Goal: Task Accomplishment & Management: Complete application form

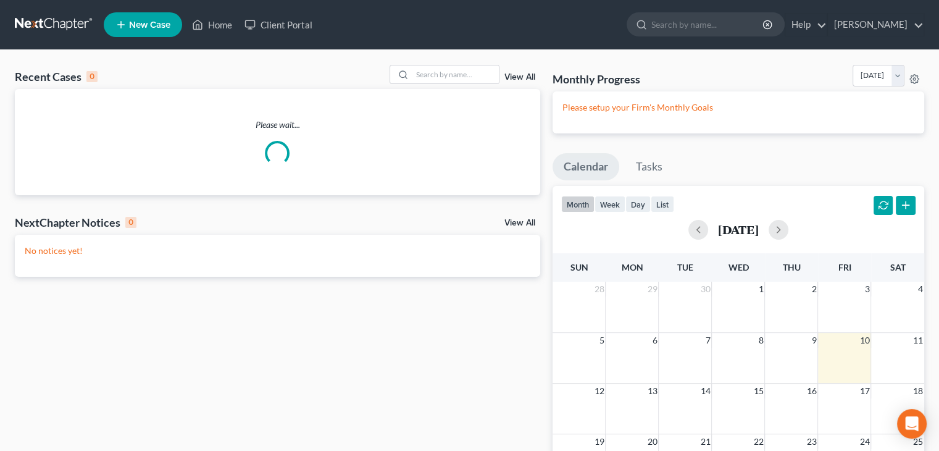
click at [158, 20] on span "New Case" at bounding box center [149, 24] width 41 height 9
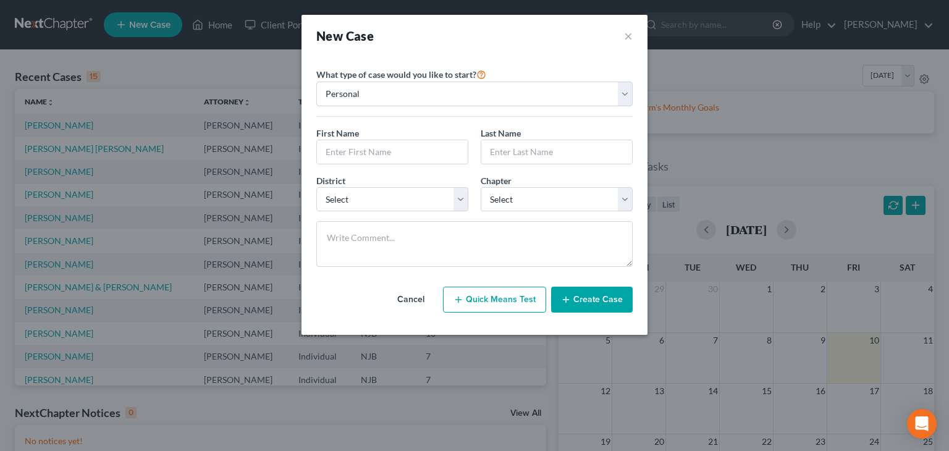
click at [400, 298] on button "Cancel" at bounding box center [411, 299] width 54 height 25
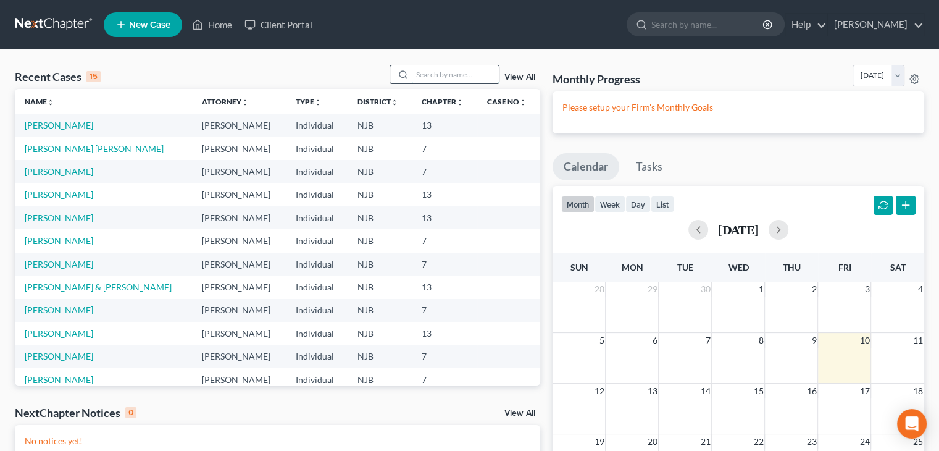
click at [429, 72] on input "search" at bounding box center [456, 74] width 86 height 18
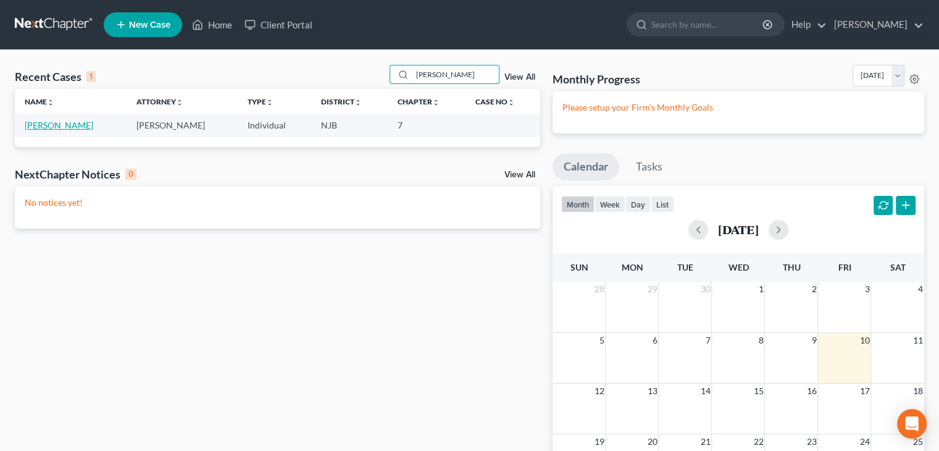
type input "[PERSON_NAME]"
click at [88, 127] on link "[PERSON_NAME]" at bounding box center [59, 125] width 69 height 11
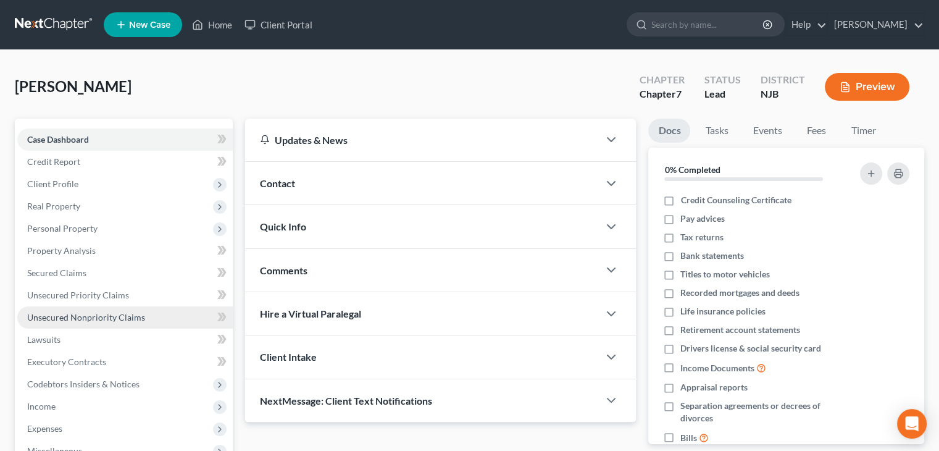
click at [67, 321] on span "Unsecured Nonpriority Claims" at bounding box center [86, 317] width 118 height 11
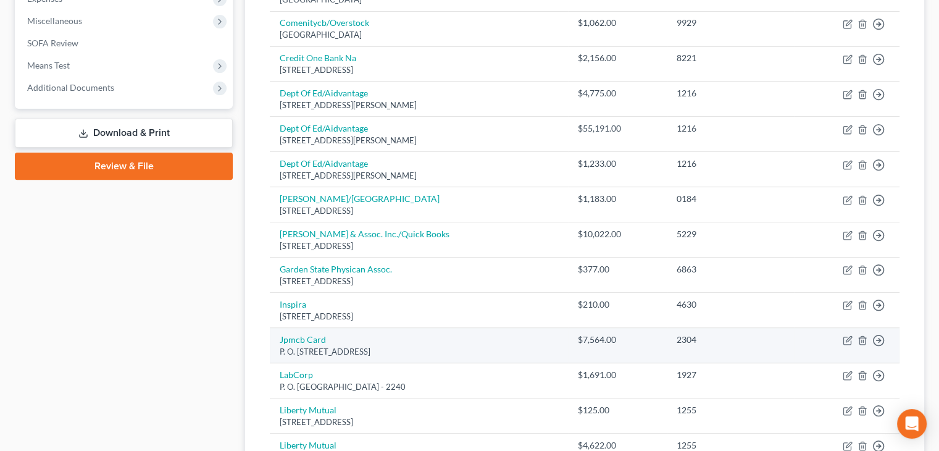
scroll to position [824, 0]
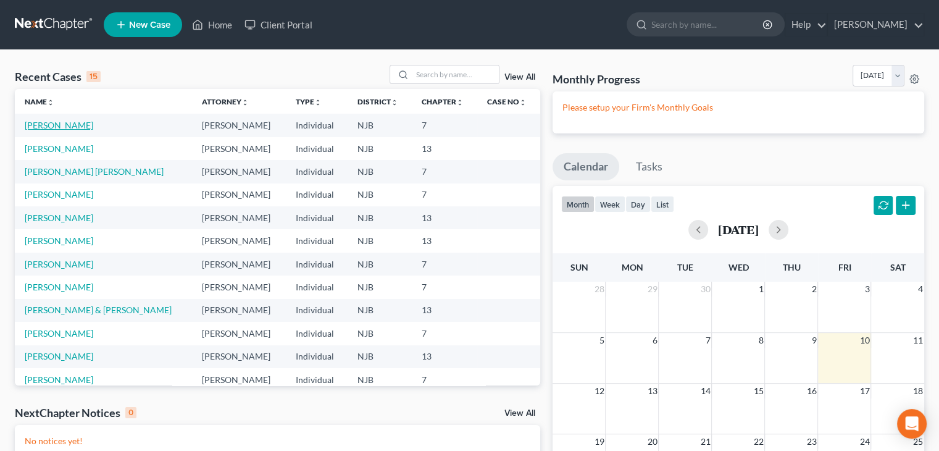
click at [59, 121] on link "[PERSON_NAME]" at bounding box center [59, 125] width 69 height 11
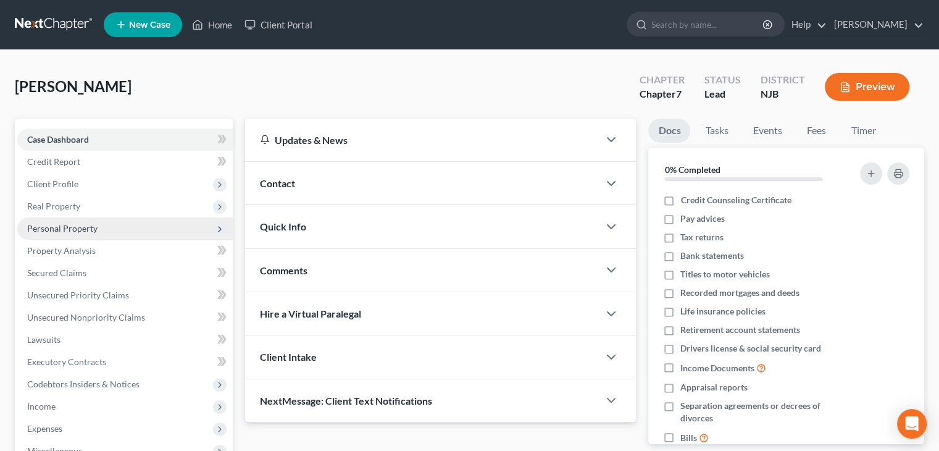
click at [43, 230] on span "Personal Property" at bounding box center [62, 228] width 70 height 11
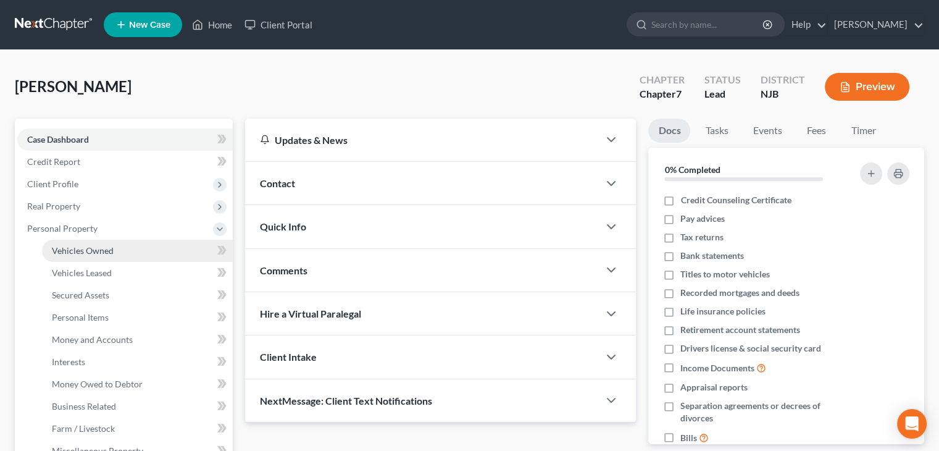
click at [101, 245] on span "Vehicles Owned" at bounding box center [83, 250] width 62 height 11
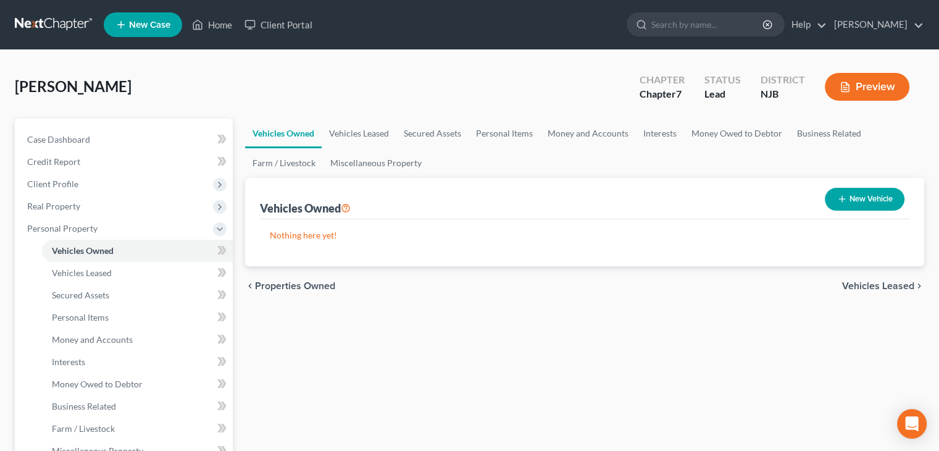
scroll to position [394, 0]
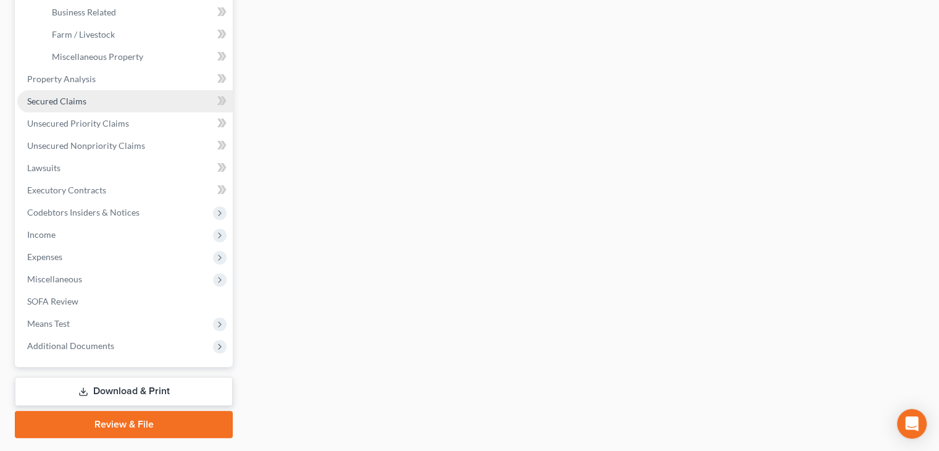
click at [59, 97] on span "Secured Claims" at bounding box center [56, 101] width 59 height 11
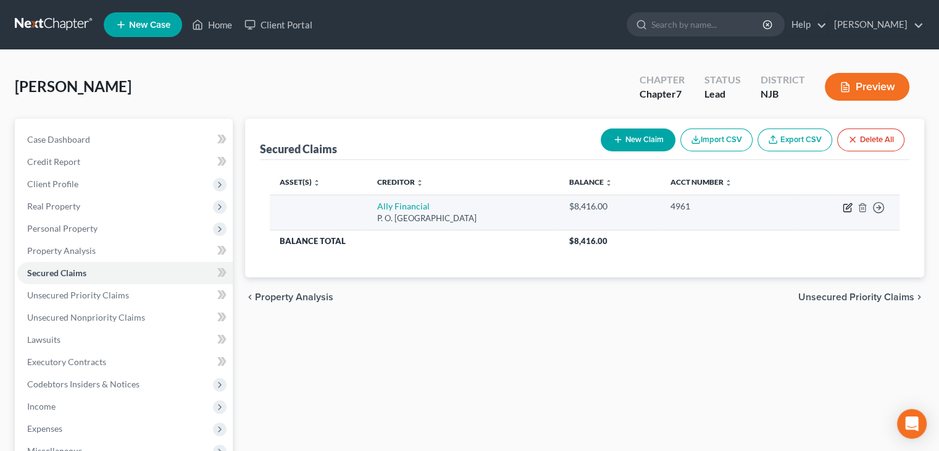
click at [846, 205] on icon "button" at bounding box center [848, 208] width 10 height 10
select select "24"
select select "0"
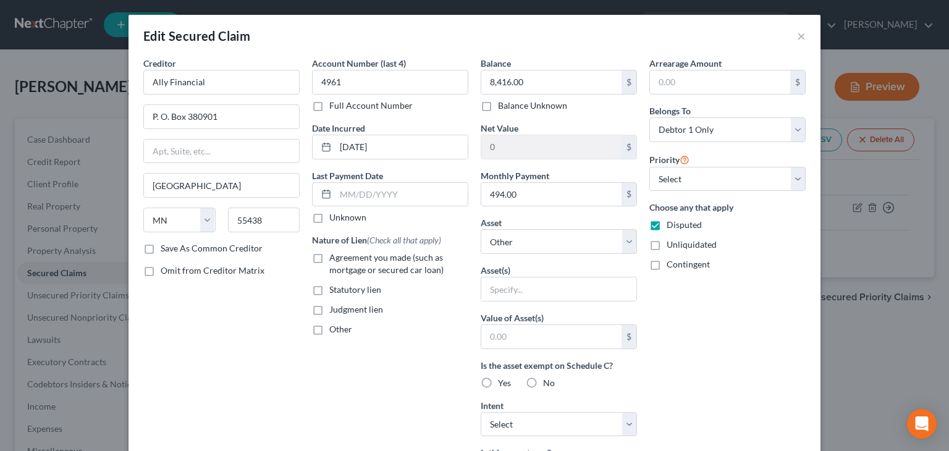
click at [329, 216] on label "Unknown" at bounding box center [347, 217] width 37 height 12
click at [334, 216] on input "Unknown" at bounding box center [338, 215] width 8 height 8
checkbox input "true"
click at [329, 258] on label "Agreement you made (such as mortgage or secured car loan)" at bounding box center [398, 263] width 139 height 25
click at [334, 258] on input "Agreement you made (such as mortgage or secured car loan)" at bounding box center [338, 255] width 8 height 8
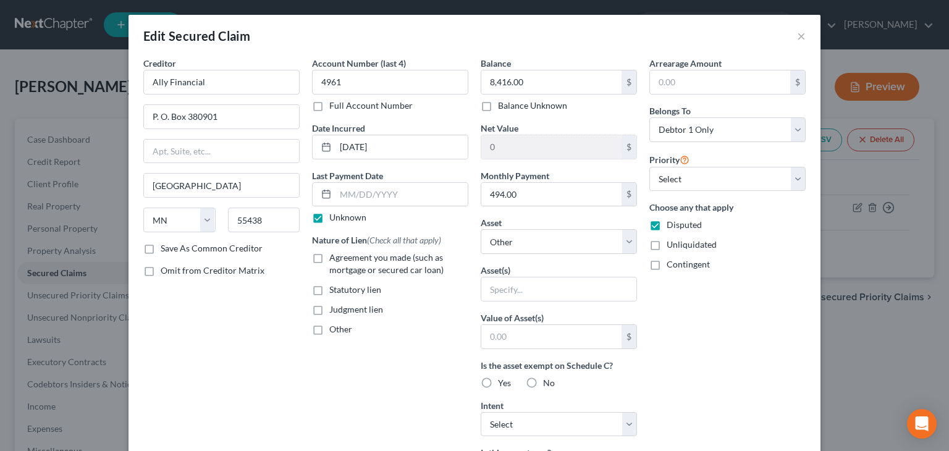
checkbox input "true"
click at [624, 240] on select "Select Other Multiple Assets" at bounding box center [559, 241] width 156 height 25
click at [793, 178] on select "Select 1st 2nd 3rd 4th 5th 6th 7th 8th 9th 10th 11th 12th 13th 14th 15th 16th 1…" at bounding box center [727, 179] width 156 height 25
select select "0"
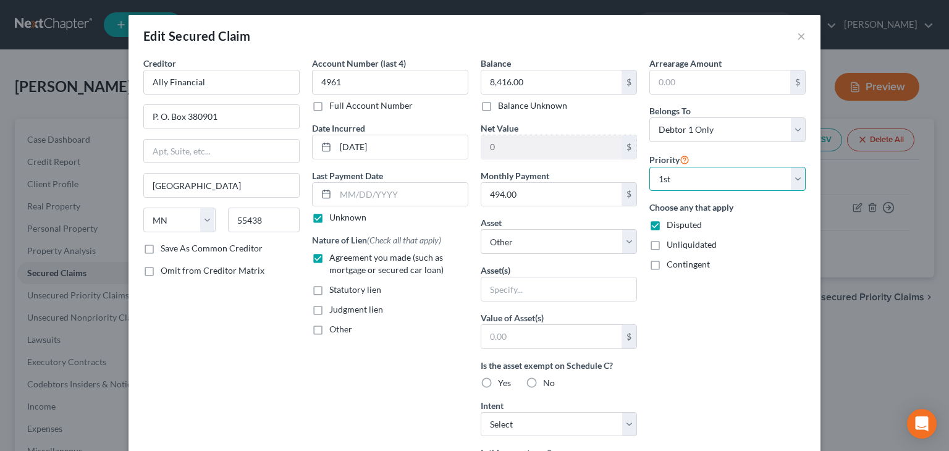
click at [649, 167] on select "Select 1st 2nd 3rd 4th 5th 6th 7th 8th 9th 10th 11th 12th 13th 14th 15th 16th 1…" at bounding box center [727, 179] width 156 height 25
click at [624, 421] on select "Select Surrender Redeem Reaffirm Avoid Other" at bounding box center [559, 424] width 156 height 25
select select "2"
click at [481, 412] on select "Select Surrender Redeem Reaffirm Avoid Other" at bounding box center [559, 424] width 156 height 25
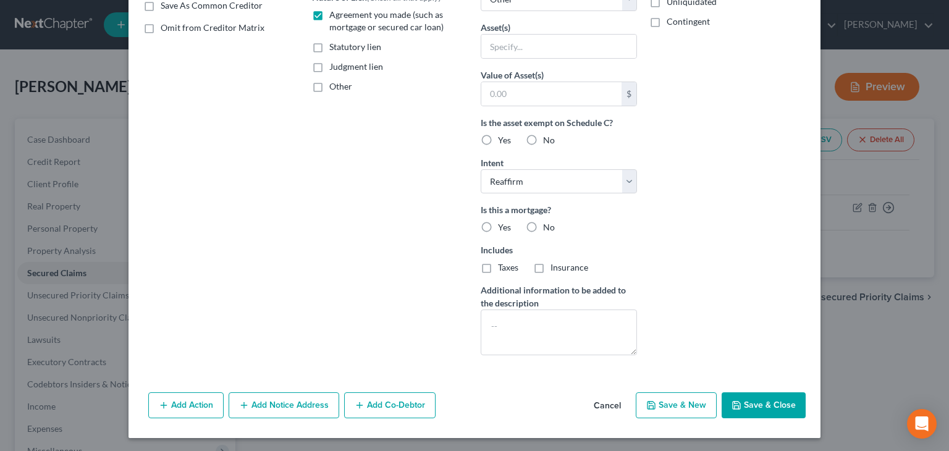
click at [795, 408] on button "Save & Close" at bounding box center [763, 405] width 84 height 26
select select
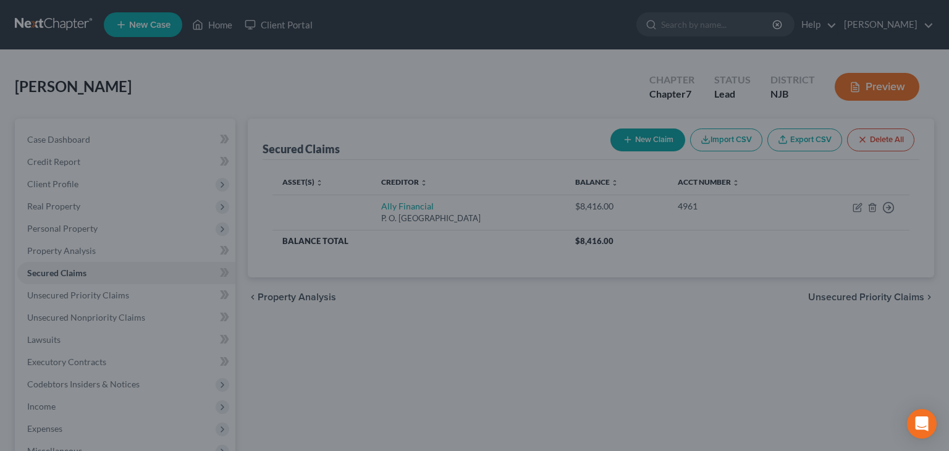
scroll to position [109, 0]
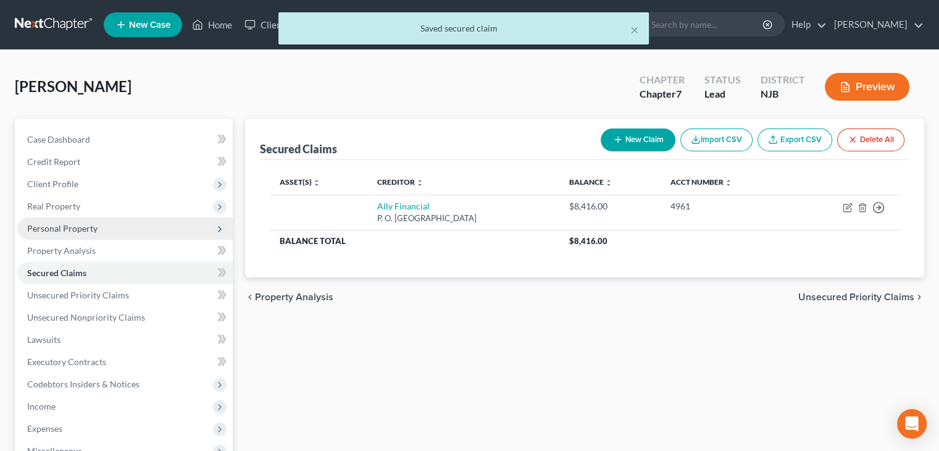
click at [64, 226] on span "Personal Property" at bounding box center [62, 228] width 70 height 11
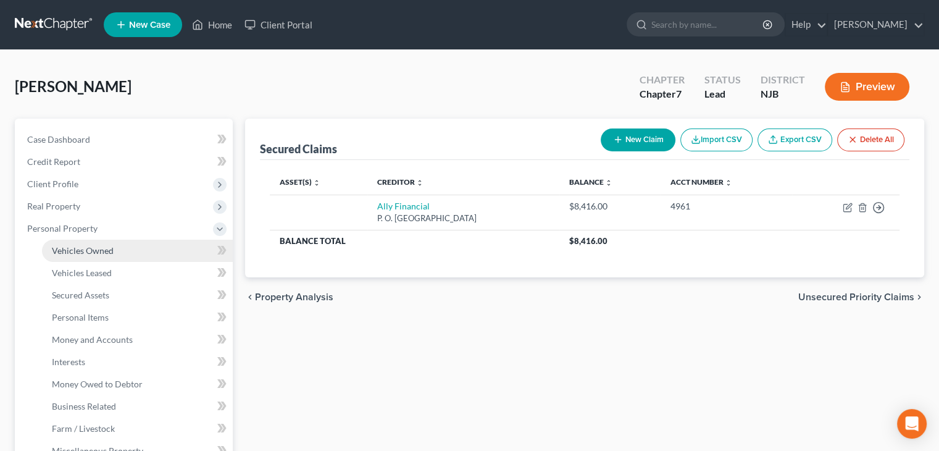
click at [72, 248] on span "Vehicles Owned" at bounding box center [83, 250] width 62 height 11
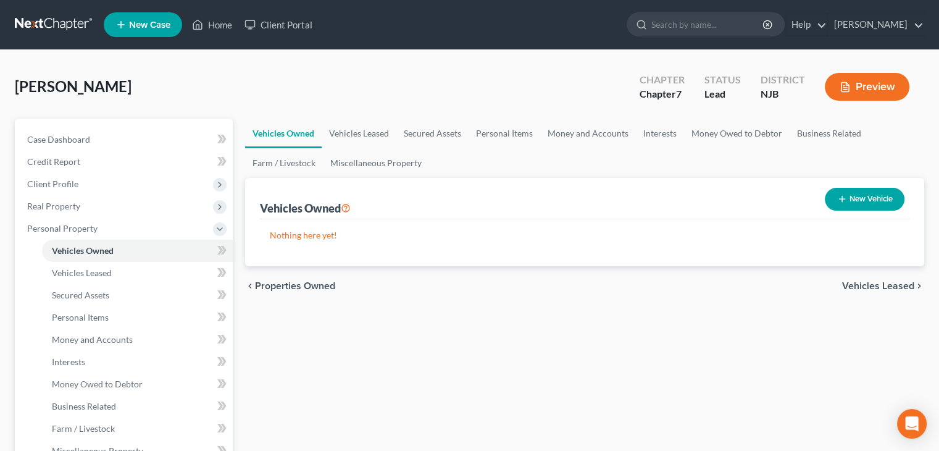
click at [871, 197] on button "New Vehicle" at bounding box center [865, 199] width 80 height 23
select select "0"
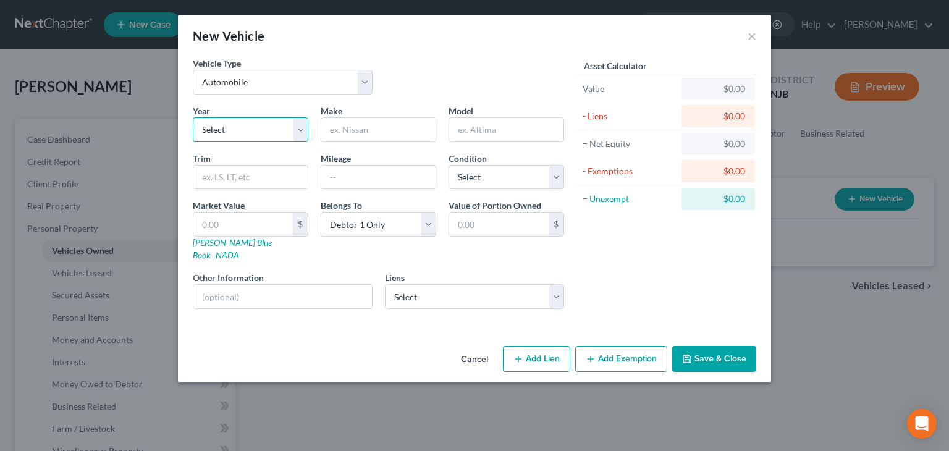
click at [301, 130] on select "Select 2026 2025 2024 2023 2022 2021 2020 2019 2018 2017 2016 2015 2014 2013 20…" at bounding box center [251, 129] width 116 height 25
select select "7"
click at [193, 117] on select "Select 2026 2025 2024 2023 2022 2021 2020 2019 2018 2017 2016 2015 2014 2013 20…" at bounding box center [251, 129] width 116 height 25
click at [400, 128] on input "text" at bounding box center [378, 129] width 114 height 23
type input "Mitsubishi"
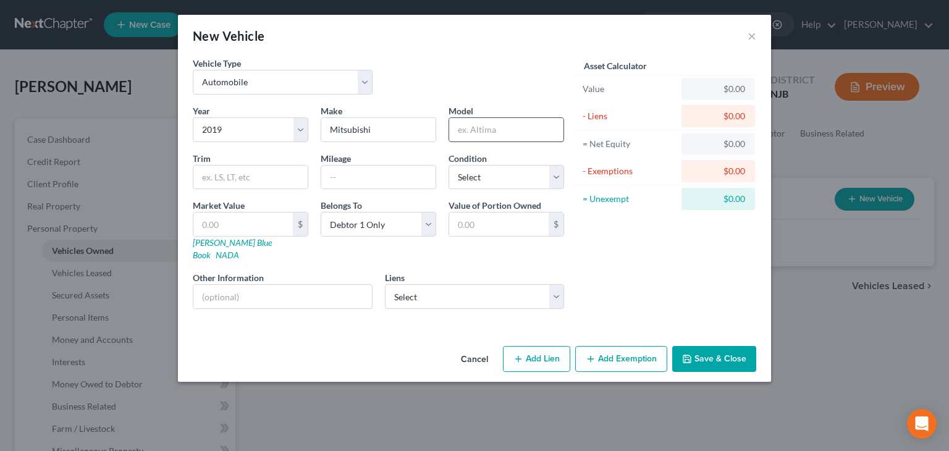
click at [466, 134] on input "text" at bounding box center [506, 129] width 114 height 23
type input "outlander"
click at [471, 167] on select "Select Excellent Very Good Good Fair Poor" at bounding box center [506, 177] width 116 height 25
drag, startPoint x: 366, startPoint y: 128, endPoint x: 355, endPoint y: 145, distance: 20.0
click at [355, 145] on div "Year Select 2026 2025 2024 2023 2022 2021 2020 2019 2018 2017 2016 2015 2014 20…" at bounding box center [379, 211] width 384 height 214
